Goal: Information Seeking & Learning: Learn about a topic

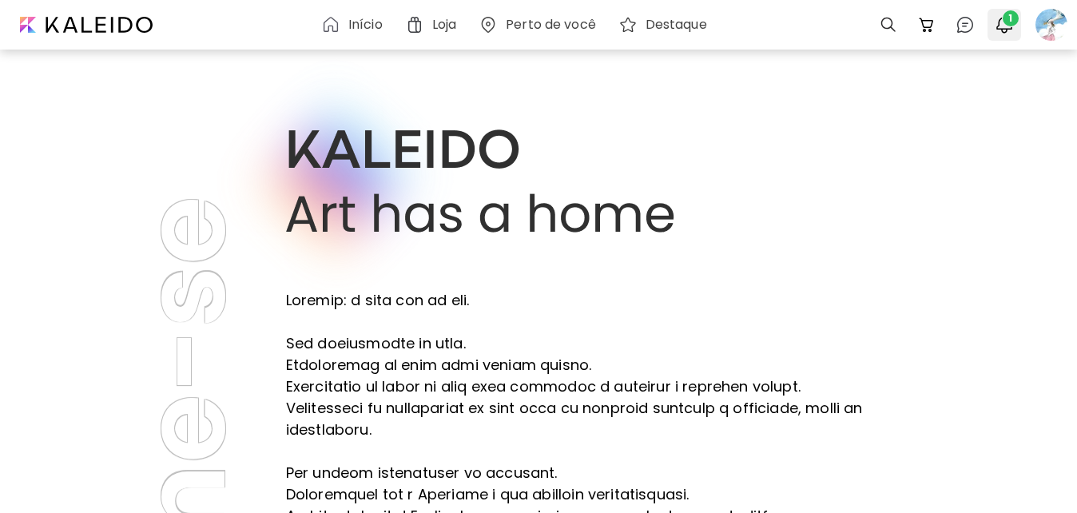
click at [1001, 26] on img "button" at bounding box center [1003, 24] width 19 height 19
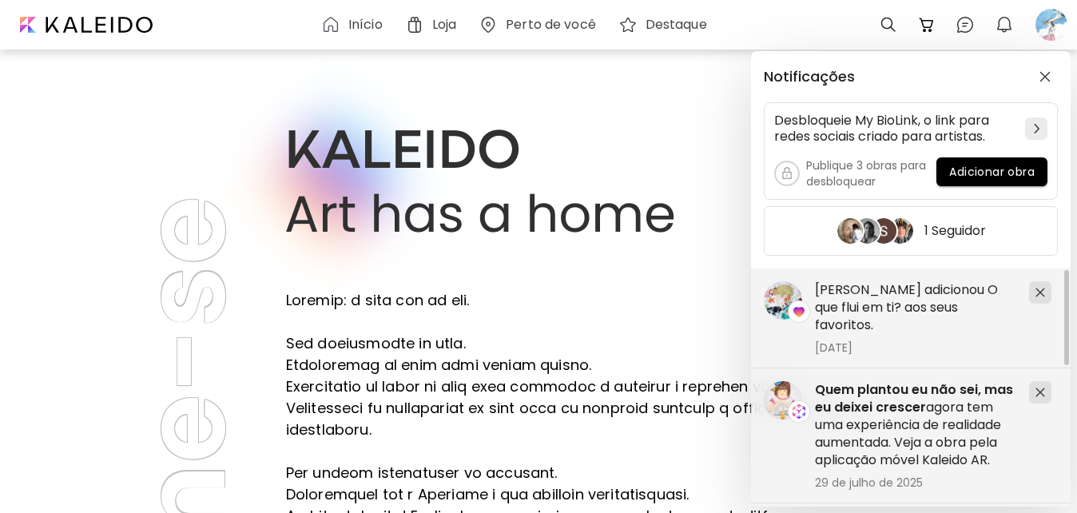
click at [1050, 22] on div "Notificações Desbloqueie My BioLink, o link para redes sociais criado para arti…" at bounding box center [538, 256] width 1077 height 513
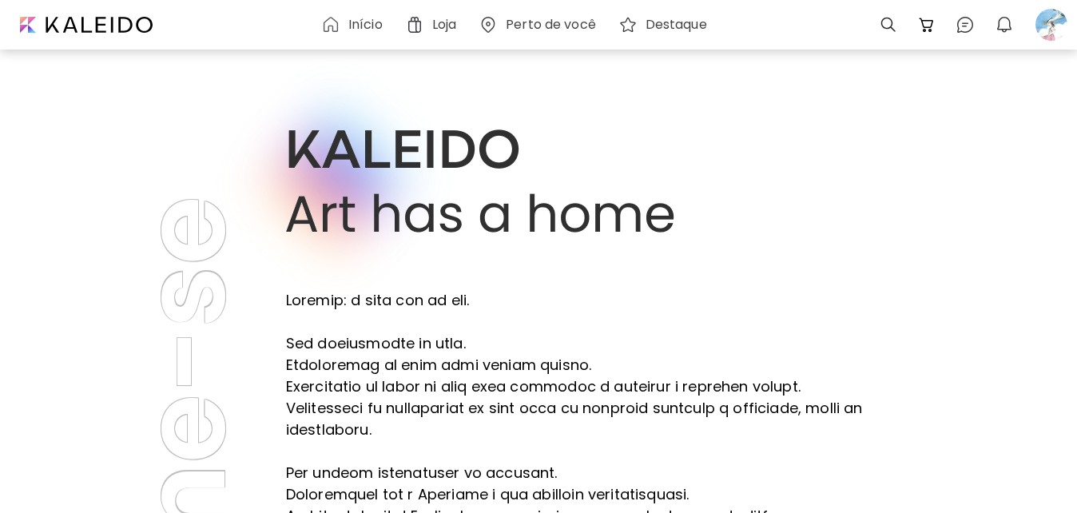
click at [1050, 22] on div at bounding box center [1051, 24] width 35 height 35
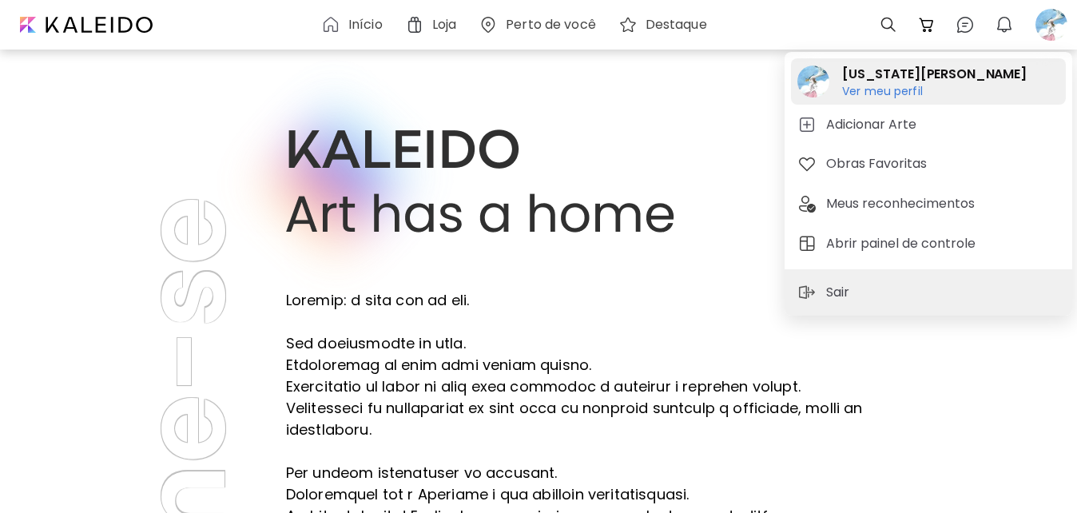
click at [890, 88] on h6 "Ver meu perfil" at bounding box center [934, 91] width 185 height 14
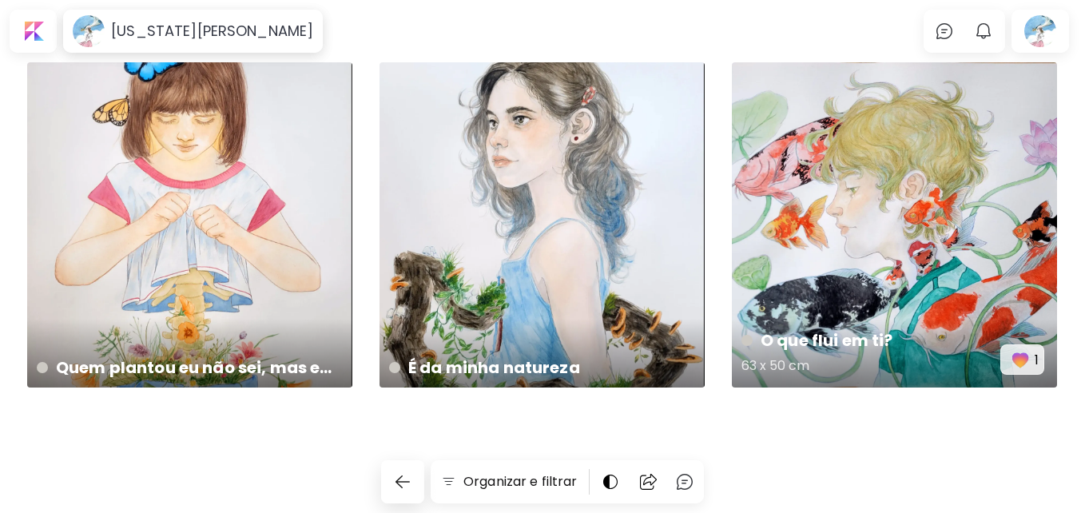
click at [812, 264] on div "O que flui em ti? 63 x 50 cm 1" at bounding box center [894, 224] width 325 height 325
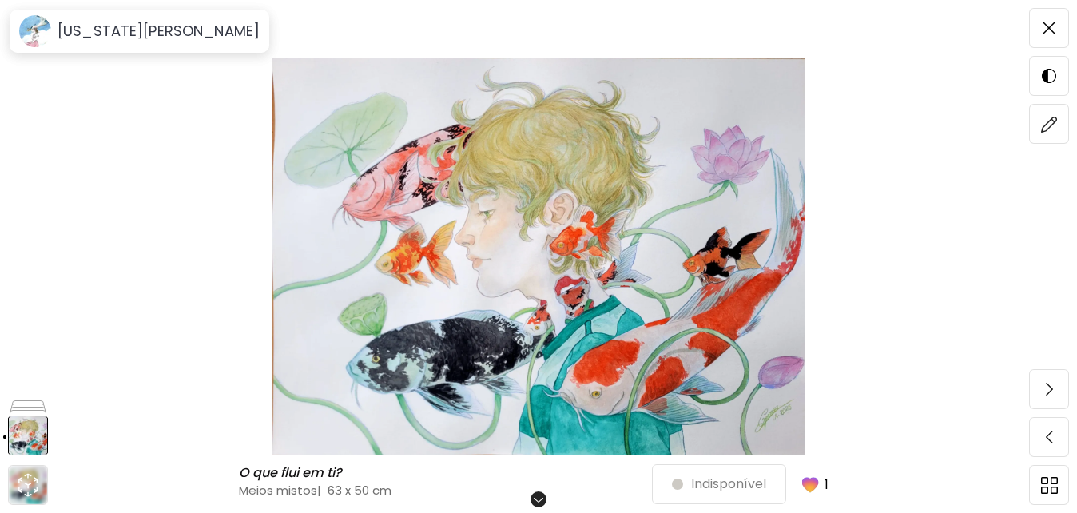
scroll to position [32, 0]
click at [848, 244] on img at bounding box center [538, 257] width 943 height 398
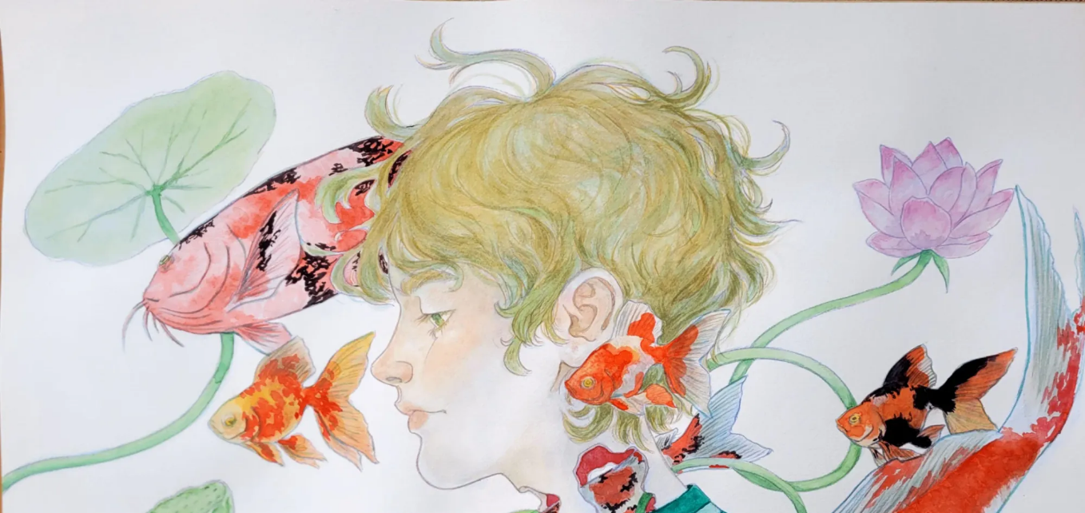
click at [728, 249] on img at bounding box center [542, 406] width 1085 height 812
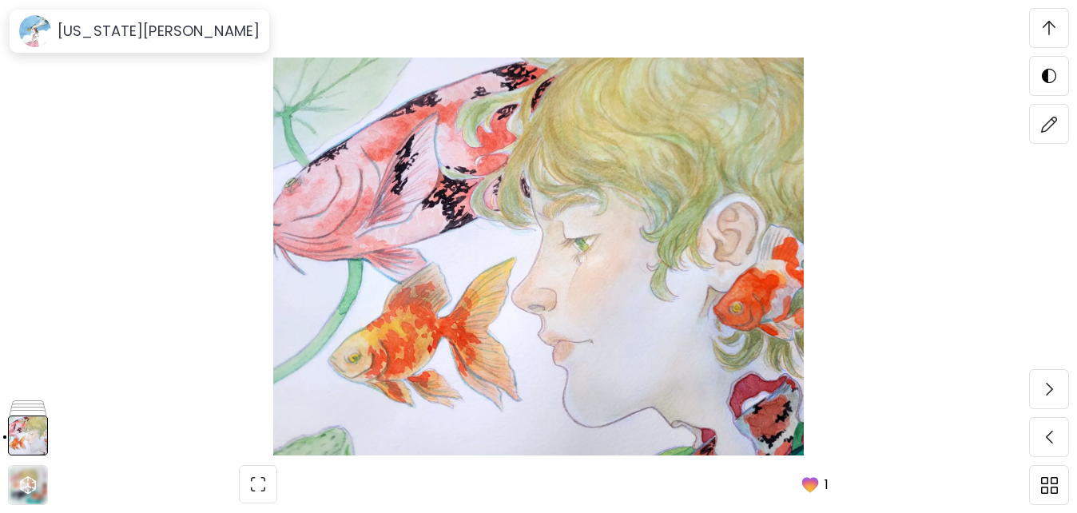
scroll to position [2727, 0]
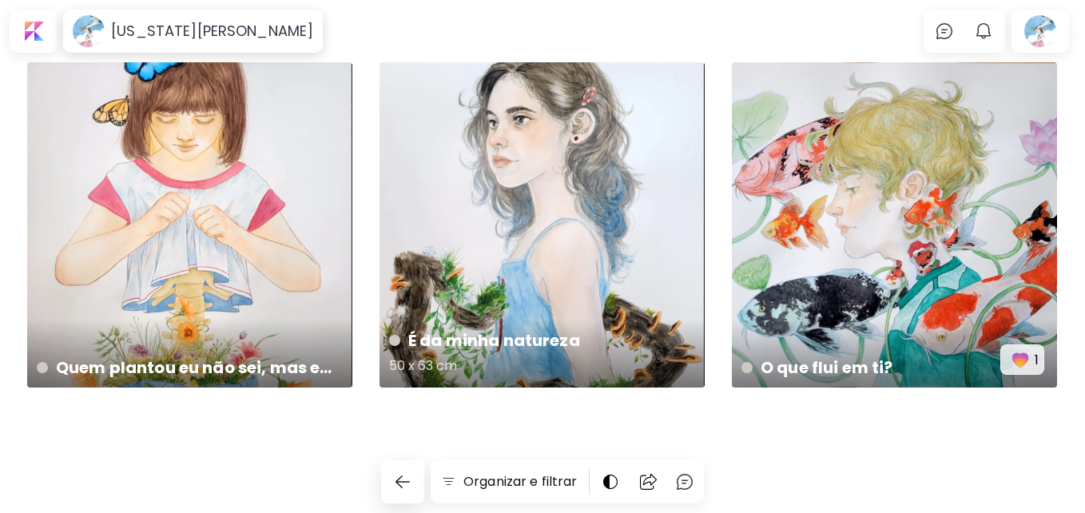
click at [453, 189] on div "É da minha natureza 50 x 63 cm" at bounding box center [541, 224] width 325 height 325
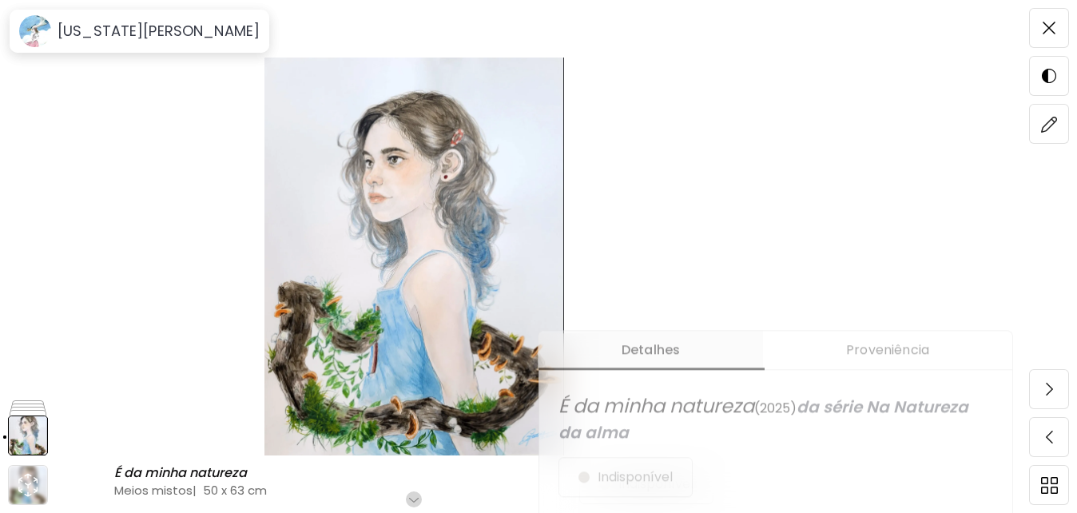
scroll to position [576, 0]
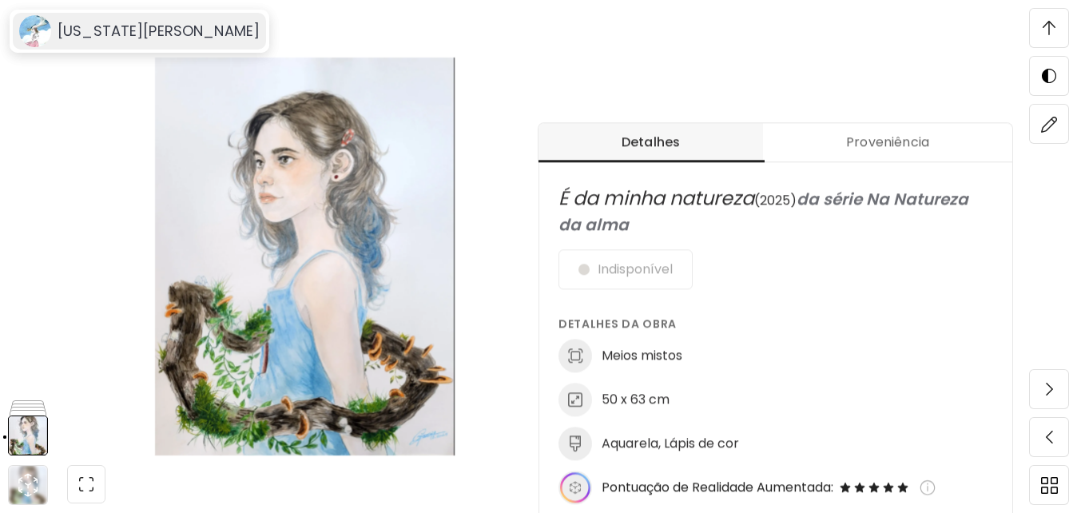
click at [75, 38] on h6 "[US_STATE][PERSON_NAME]" at bounding box center [159, 31] width 202 height 19
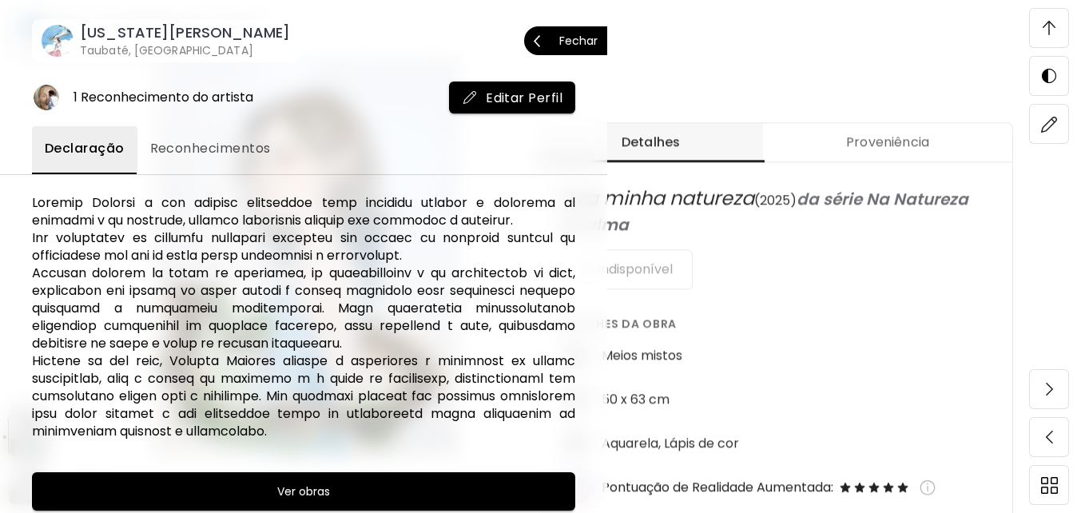
click at [566, 34] on span "Fechar" at bounding box center [566, 41] width 64 height 34
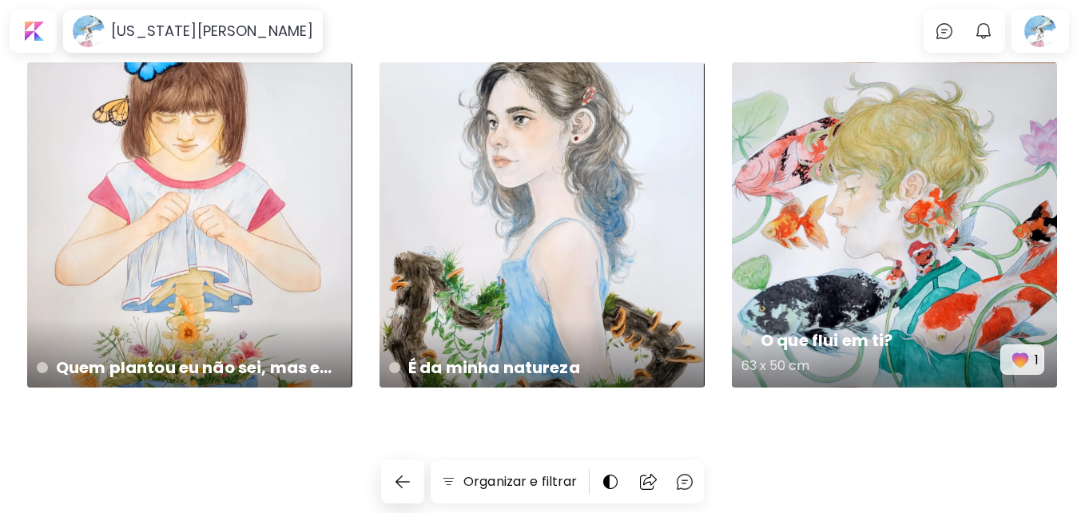
click at [869, 153] on div "O que flui em ti? 63 x 50 cm 1" at bounding box center [894, 224] width 325 height 325
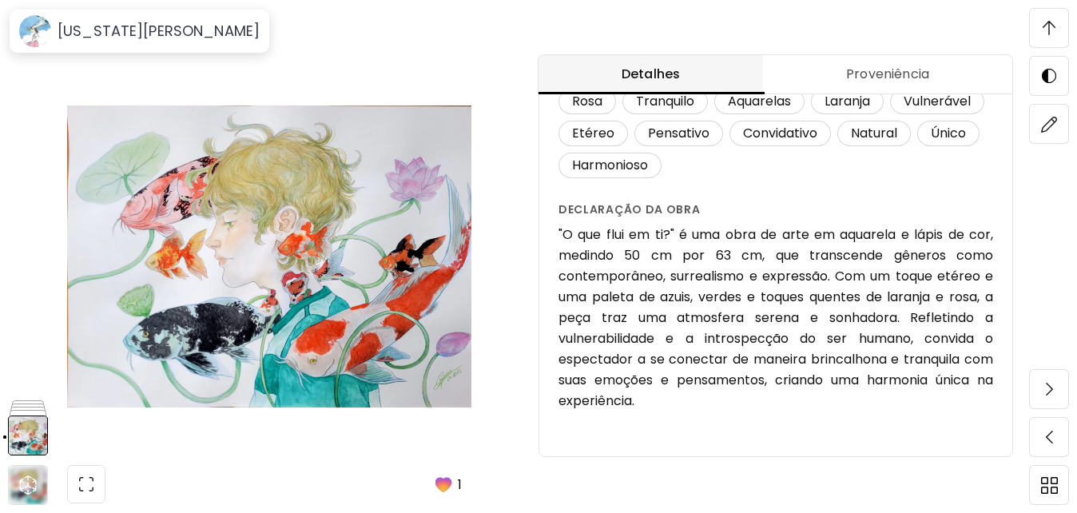
scroll to position [473, 0]
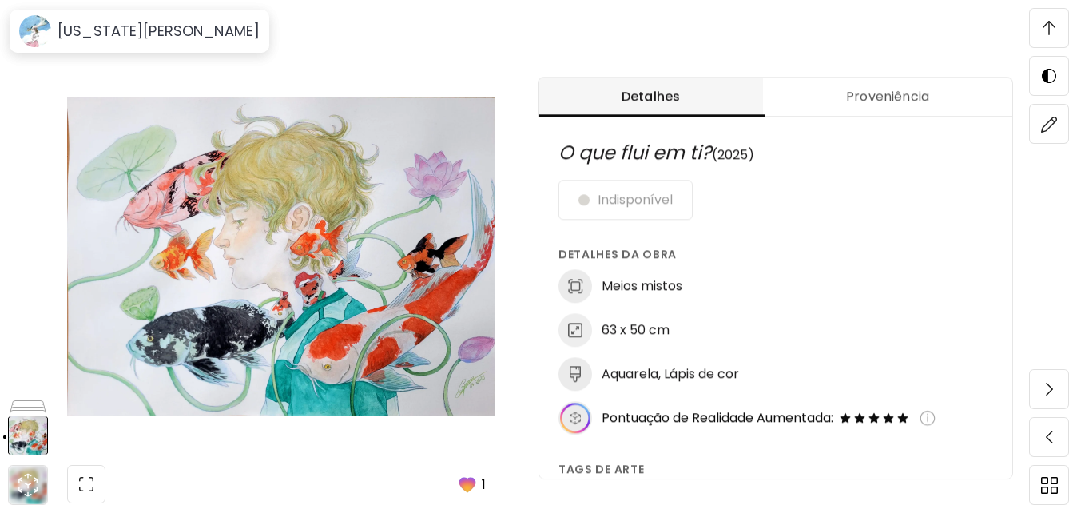
click at [907, 92] on span "Proveniência" at bounding box center [887, 96] width 230 height 19
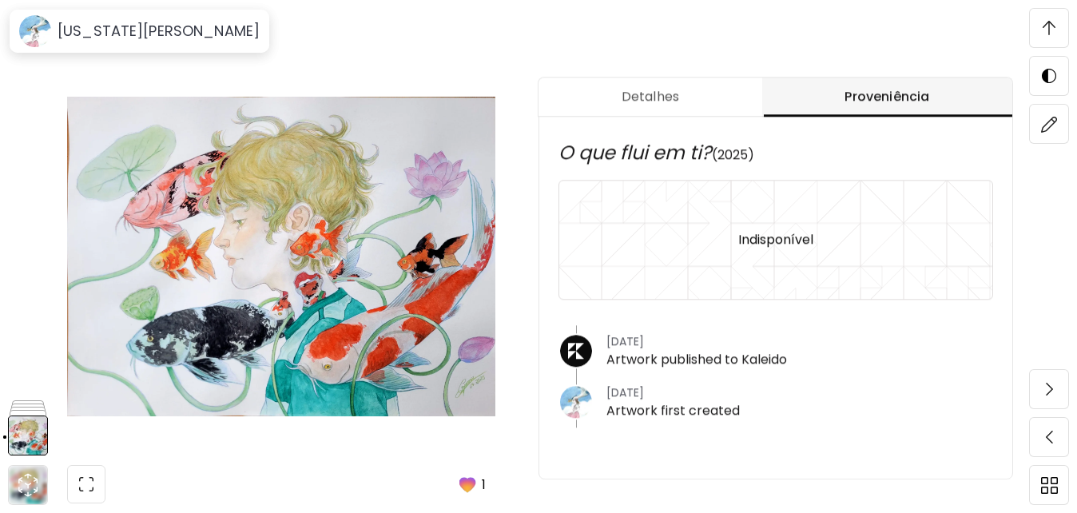
click at [666, 103] on span "Detalhes" at bounding box center [650, 96] width 204 height 19
